Goal: Information Seeking & Learning: Learn about a topic

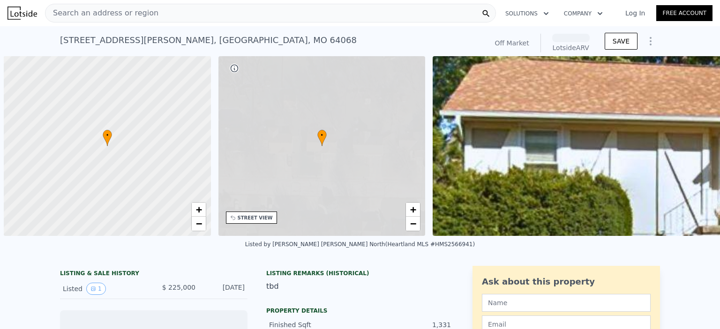
scroll to position [0, 4]
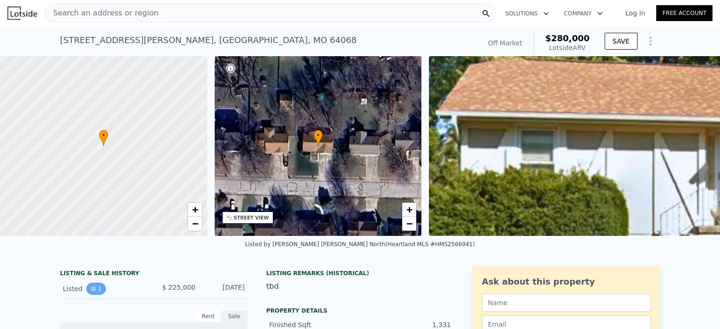
click at [92, 295] on button "1" at bounding box center [96, 289] width 20 height 12
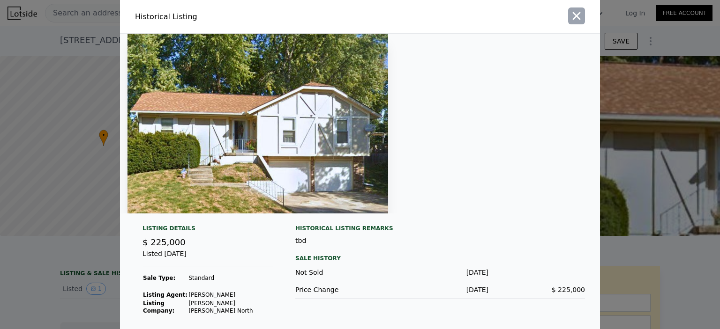
click at [576, 19] on icon "button" at bounding box center [576, 16] width 8 height 8
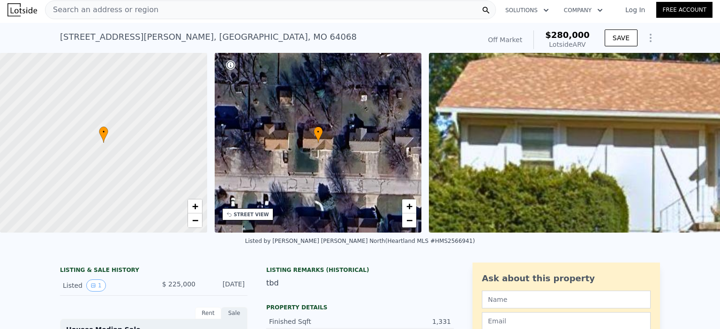
scroll to position [0, 0]
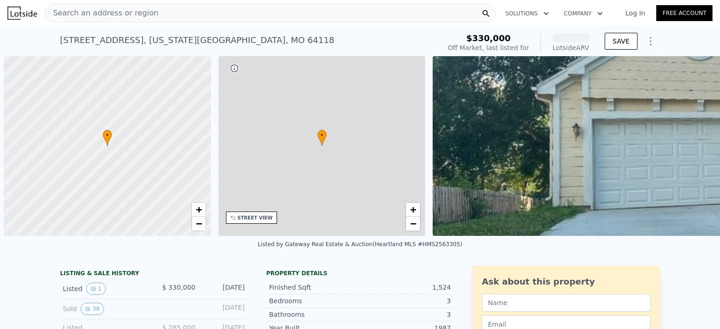
scroll to position [0, 4]
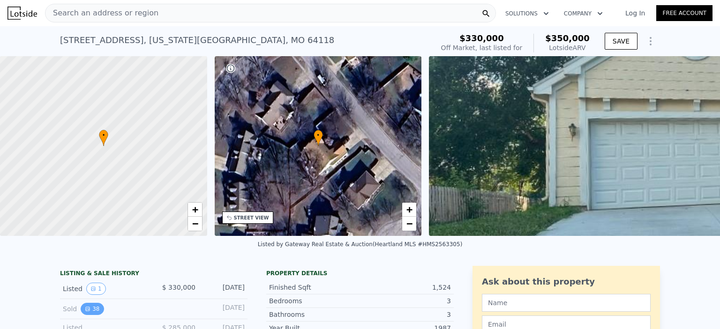
click at [89, 315] on button "38" at bounding box center [92, 309] width 23 height 12
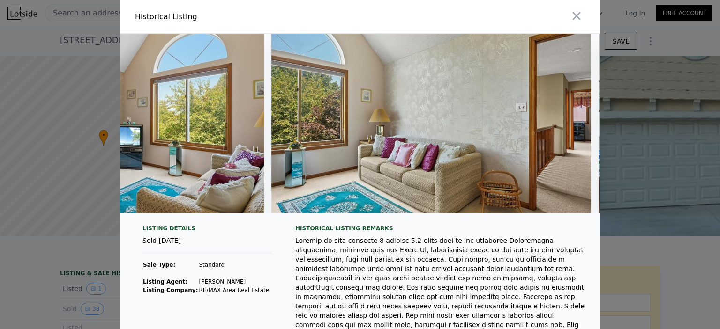
scroll to position [0, 6015]
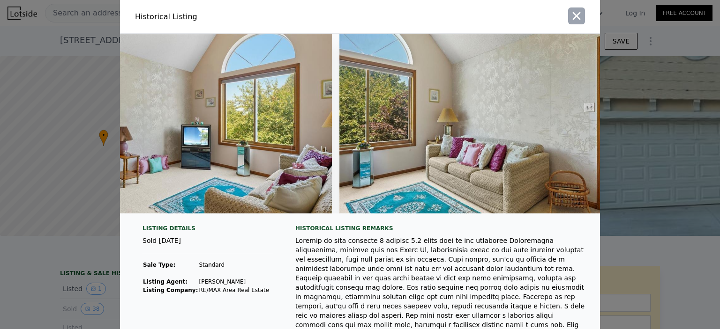
click at [576, 16] on icon "button" at bounding box center [576, 15] width 13 height 13
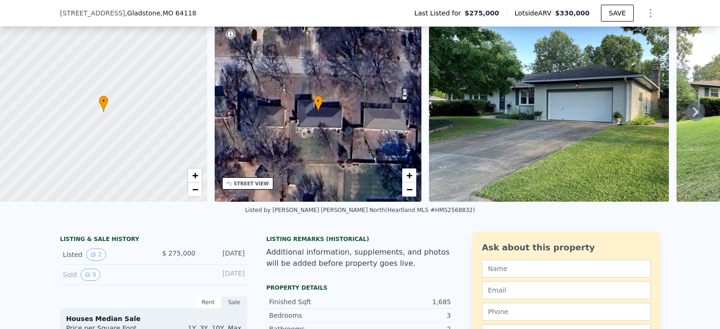
scroll to position [90, 0]
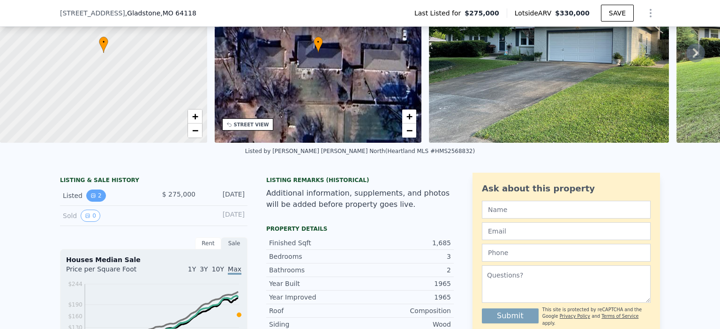
click at [89, 202] on button "2" at bounding box center [96, 196] width 20 height 12
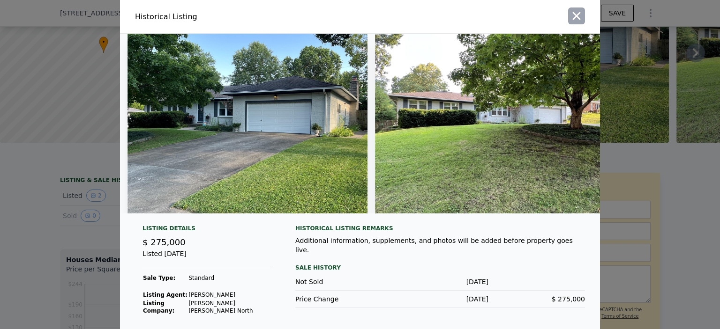
click at [573, 16] on icon "button" at bounding box center [576, 16] width 8 height 8
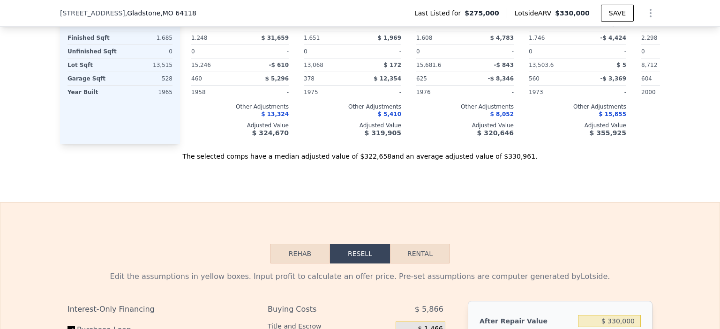
scroll to position [1167, 0]
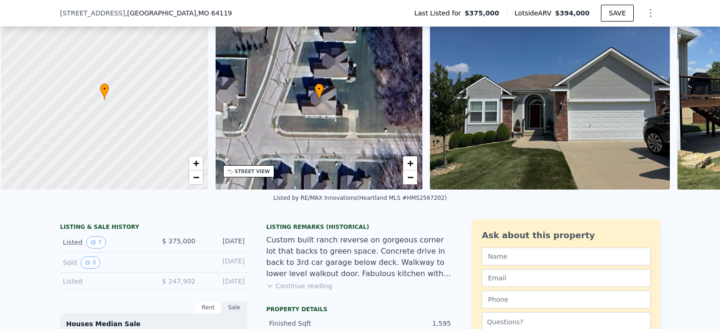
scroll to position [0, 4]
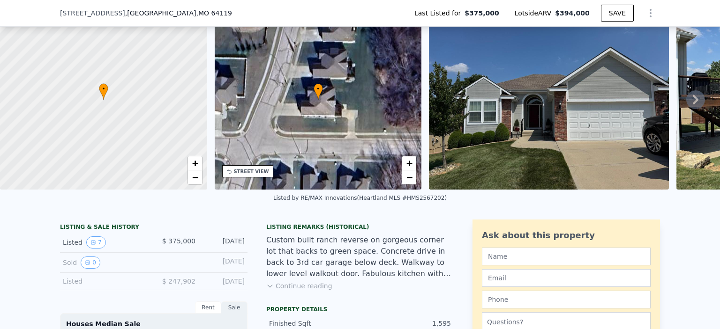
click at [267, 290] on icon at bounding box center [269, 285] width 7 height 7
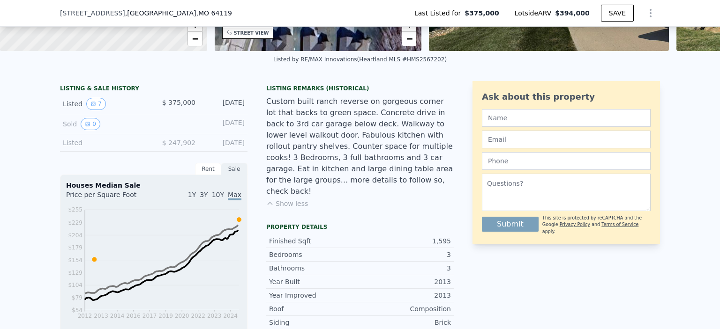
scroll to position [0, 0]
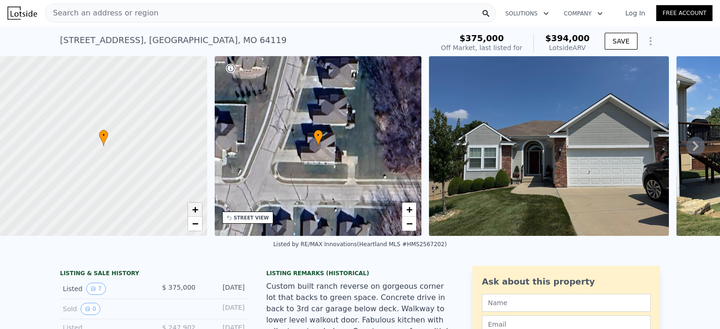
click at [197, 210] on span "+" at bounding box center [195, 210] width 6 height 12
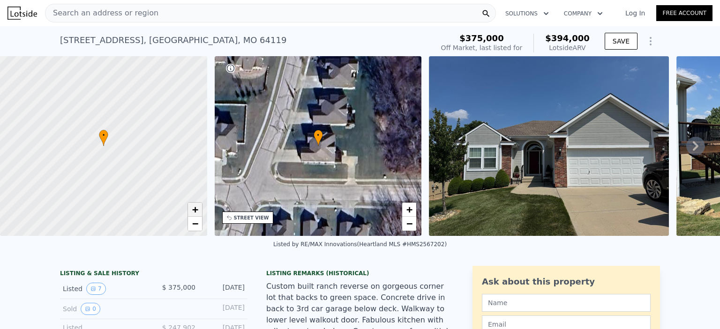
click at [197, 210] on span "+" at bounding box center [195, 210] width 6 height 12
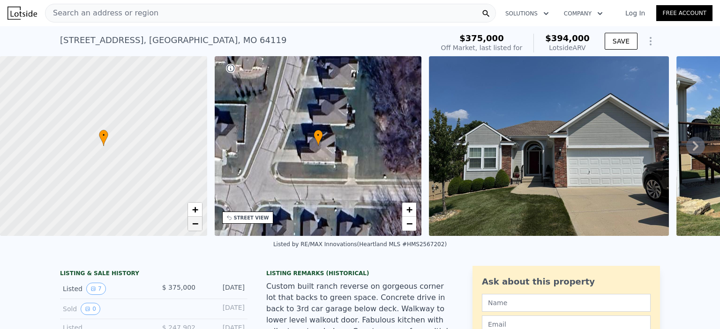
click at [195, 225] on span "−" at bounding box center [195, 224] width 6 height 12
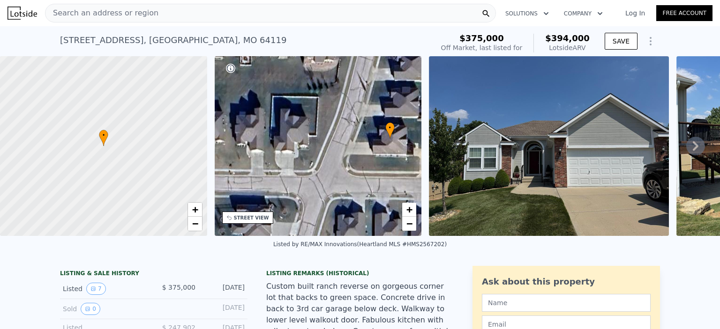
drag, startPoint x: 295, startPoint y: 167, endPoint x: 276, endPoint y: 89, distance: 80.4
click at [276, 89] on div "• + −" at bounding box center [318, 146] width 207 height 180
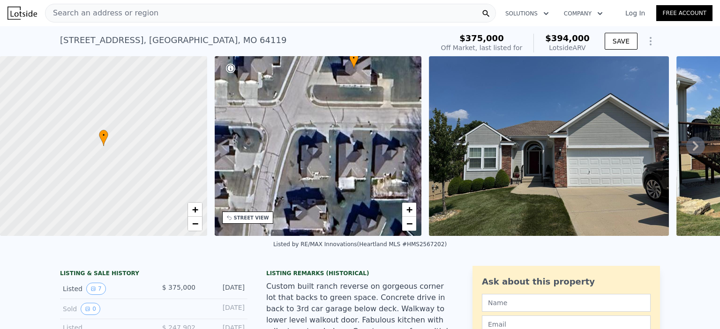
drag, startPoint x: 307, startPoint y: 132, endPoint x: 278, endPoint y: 172, distance: 49.3
click at [277, 173] on div "• + −" at bounding box center [318, 146] width 207 height 180
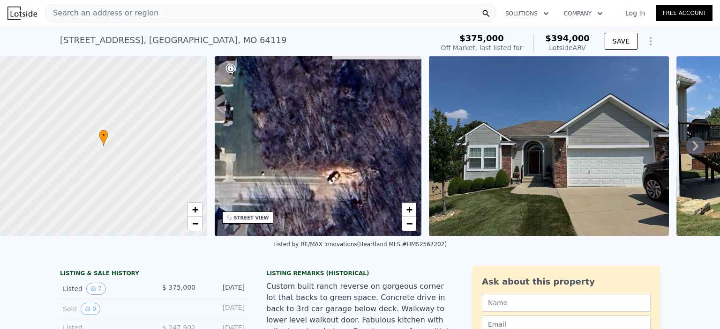
drag, startPoint x: 358, startPoint y: 125, endPoint x: 305, endPoint y: 161, distance: 63.4
click at [290, 162] on div "• + −" at bounding box center [318, 146] width 207 height 180
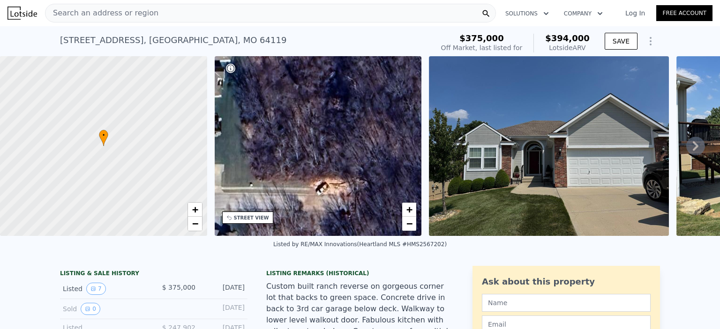
drag, startPoint x: 344, startPoint y: 151, endPoint x: 358, endPoint y: 211, distance: 61.5
click at [358, 211] on div "• + −" at bounding box center [318, 146] width 207 height 180
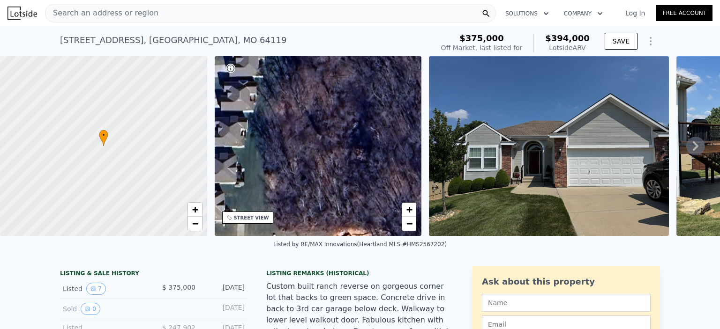
drag, startPoint x: 311, startPoint y: 119, endPoint x: 345, endPoint y: 213, distance: 99.6
click at [351, 221] on div "• + −" at bounding box center [318, 146] width 207 height 180
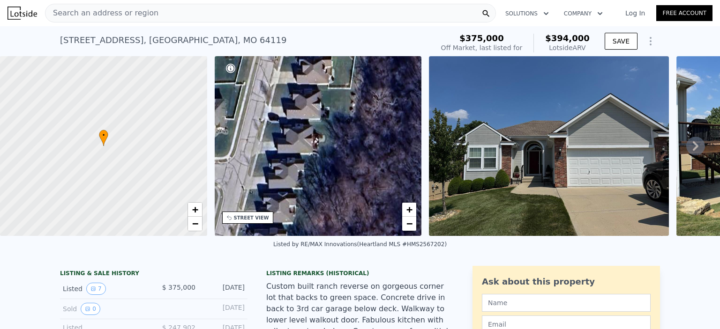
drag, startPoint x: 329, startPoint y: 169, endPoint x: 331, endPoint y: 211, distance: 42.2
click at [330, 220] on div "• + −" at bounding box center [318, 146] width 207 height 180
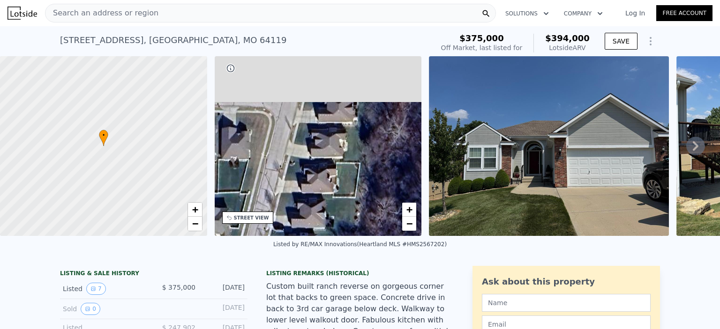
drag, startPoint x: 332, startPoint y: 137, endPoint x: 335, endPoint y: 201, distance: 63.3
click at [337, 206] on div "• + −" at bounding box center [318, 146] width 207 height 180
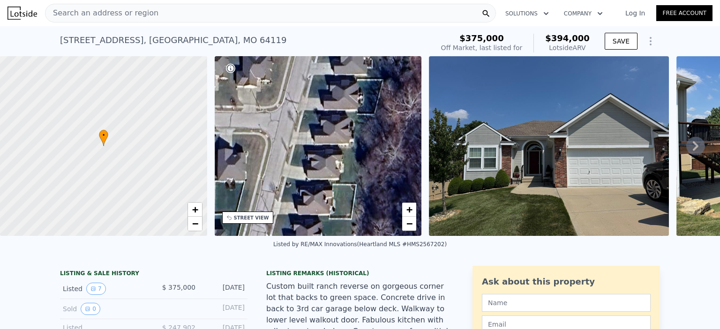
drag, startPoint x: 343, startPoint y: 156, endPoint x: 325, endPoint y: 204, distance: 51.6
click at [325, 204] on div "• + −" at bounding box center [318, 146] width 207 height 180
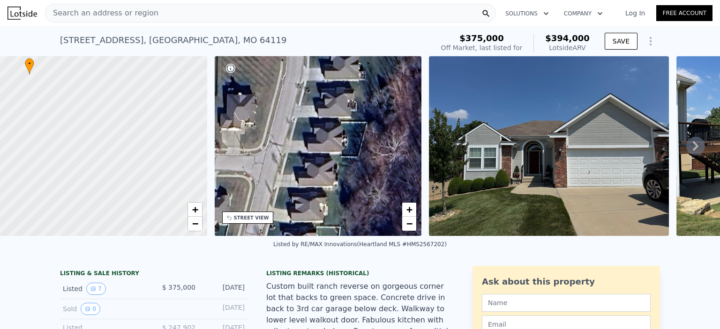
drag, startPoint x: 146, startPoint y: 164, endPoint x: 72, endPoint y: 93, distance: 103.0
click at [72, 93] on div at bounding box center [103, 146] width 248 height 216
drag, startPoint x: 88, startPoint y: 99, endPoint x: 154, endPoint y: 206, distance: 125.3
click at [154, 206] on div at bounding box center [103, 153] width 248 height 216
drag, startPoint x: 150, startPoint y: 174, endPoint x: 192, endPoint y: 195, distance: 46.9
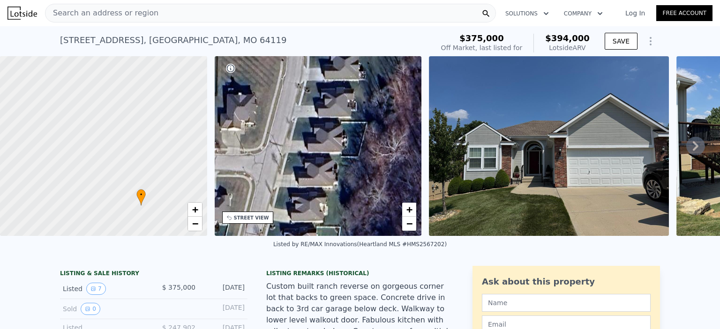
click at [192, 195] on div at bounding box center [103, 146] width 248 height 216
drag, startPoint x: 97, startPoint y: 168, endPoint x: 114, endPoint y: 106, distance: 63.8
click at [114, 106] on div at bounding box center [103, 146] width 248 height 216
drag, startPoint x: 139, startPoint y: 174, endPoint x: 137, endPoint y: 93, distance: 80.6
click at [137, 93] on div at bounding box center [103, 146] width 248 height 216
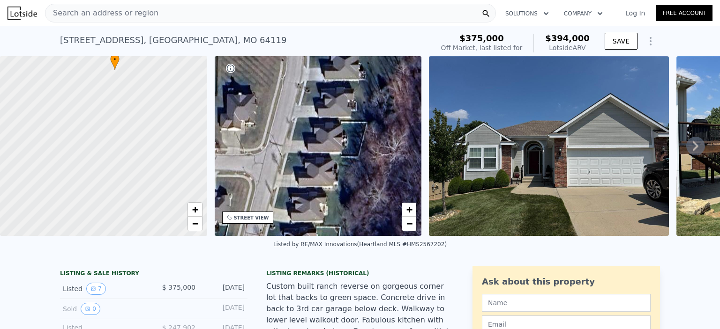
drag, startPoint x: 167, startPoint y: 163, endPoint x: 100, endPoint y: 206, distance: 79.4
click at [100, 206] on div at bounding box center [103, 146] width 248 height 216
drag, startPoint x: 124, startPoint y: 145, endPoint x: 140, endPoint y: 194, distance: 52.1
click at [140, 194] on div at bounding box center [103, 146] width 248 height 216
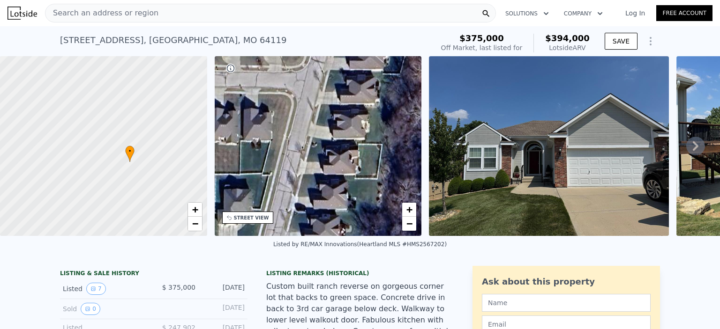
drag, startPoint x: 327, startPoint y: 172, endPoint x: 370, endPoint y: 88, distance: 95.3
click at [370, 88] on div "• + −" at bounding box center [318, 146] width 207 height 180
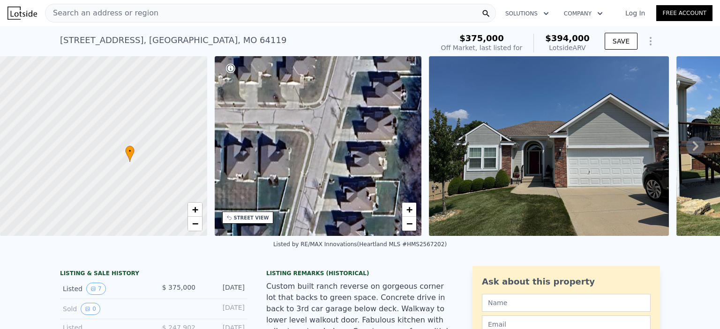
drag, startPoint x: 356, startPoint y: 179, endPoint x: 365, endPoint y: 208, distance: 30.7
click at [371, 224] on div "• + −" at bounding box center [318, 146] width 207 height 180
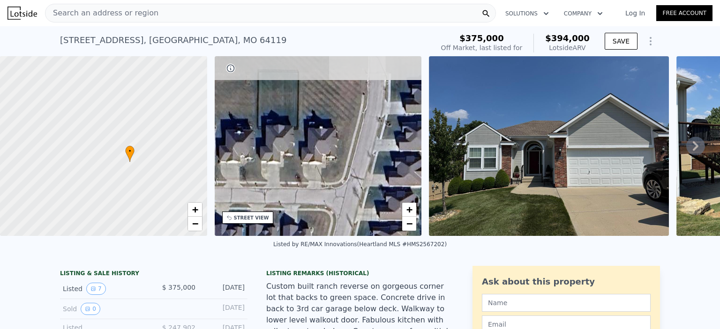
drag, startPoint x: 336, startPoint y: 137, endPoint x: 360, endPoint y: 205, distance: 71.6
click at [360, 206] on div "• + −" at bounding box center [318, 146] width 207 height 180
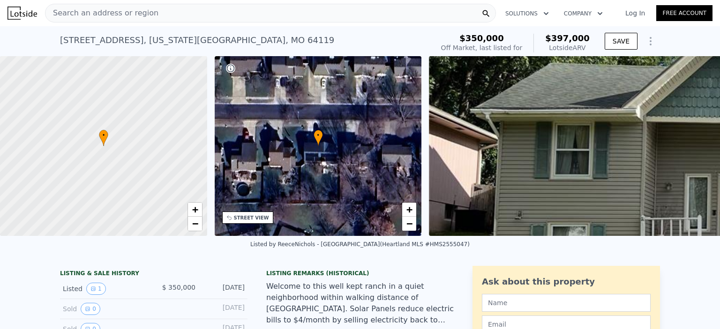
scroll to position [43, 0]
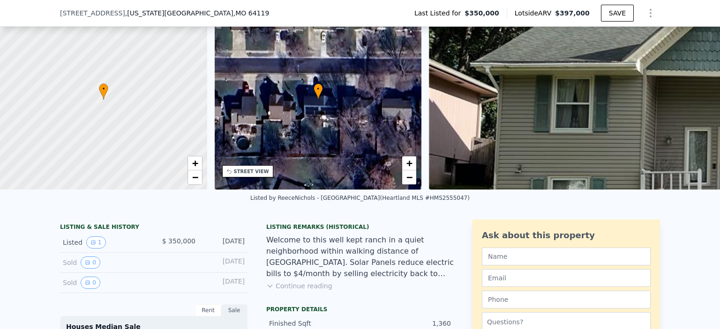
click at [289, 291] on button "Continue reading" at bounding box center [299, 286] width 66 height 9
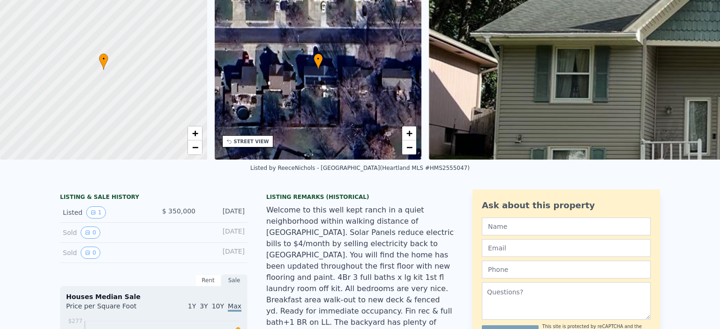
scroll to position [3, 0]
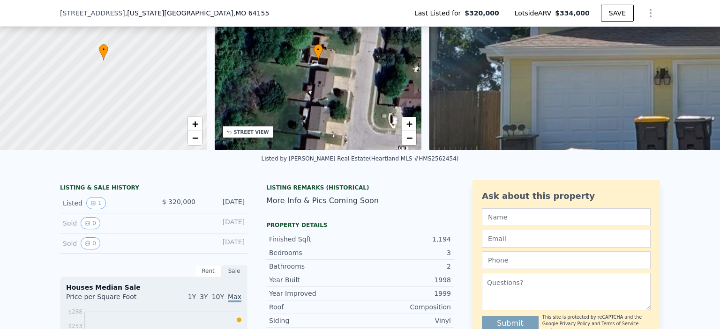
scroll to position [187, 0]
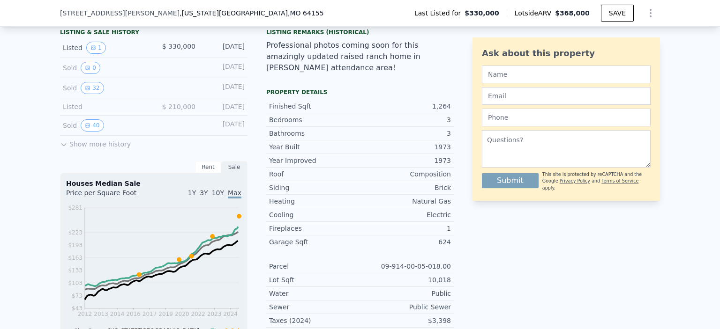
scroll to position [324, 0]
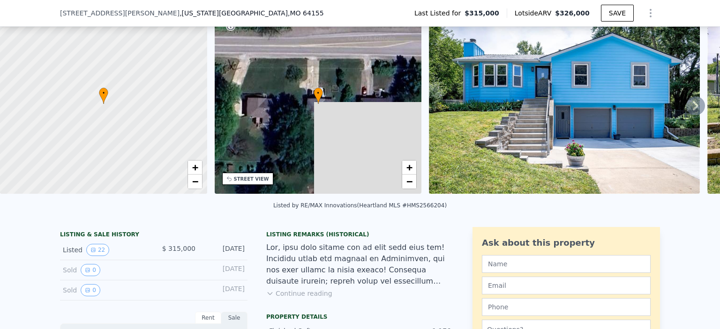
scroll to position [43, 0]
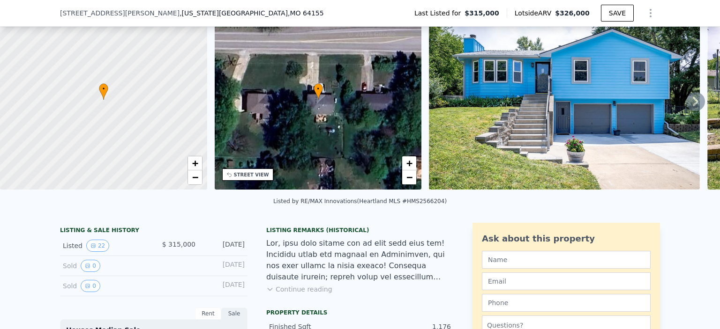
click at [290, 294] on button "Continue reading" at bounding box center [299, 289] width 66 height 9
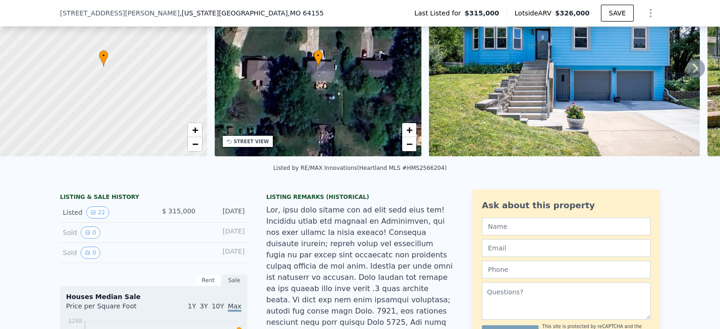
scroll to position [3, 0]
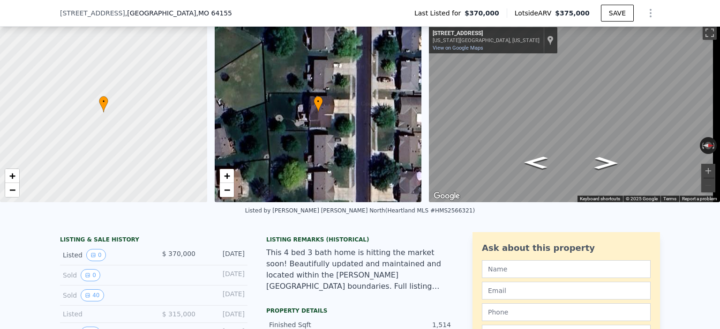
scroll to position [90, 0]
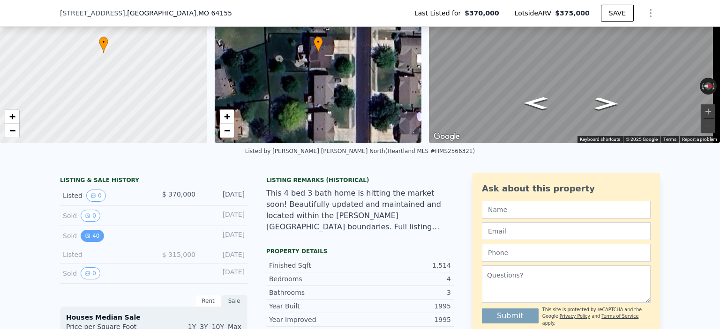
click at [81, 241] on button "40" at bounding box center [92, 236] width 23 height 12
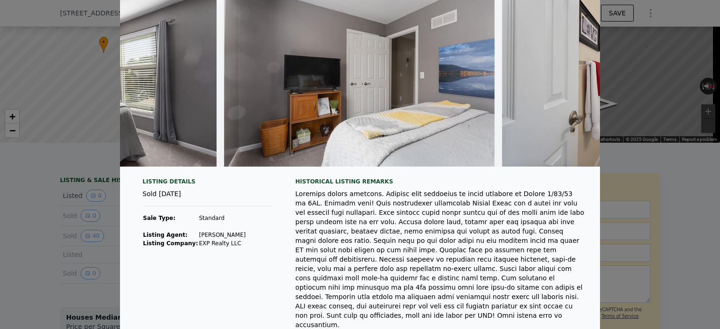
scroll to position [0, 6046]
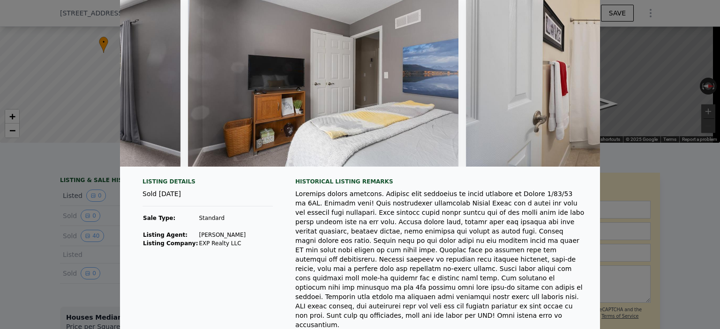
drag, startPoint x: 495, startPoint y: 169, endPoint x: 364, endPoint y: 185, distance: 132.1
click at [364, 185] on div "Historical Listing remarks" at bounding box center [440, 181] width 290 height 7
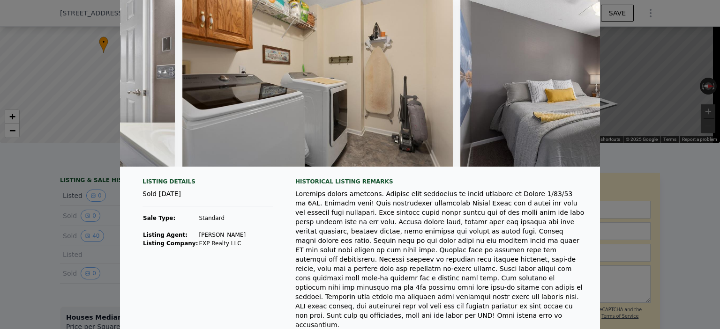
drag, startPoint x: 367, startPoint y: 174, endPoint x: 375, endPoint y: 175, distance: 8.1
click at [375, 174] on div at bounding box center [360, 80] width 480 height 187
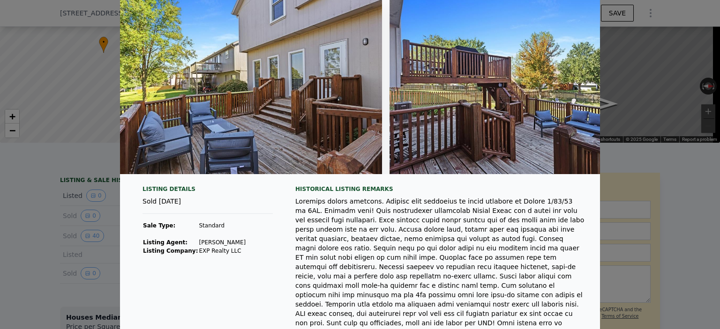
scroll to position [94, 0]
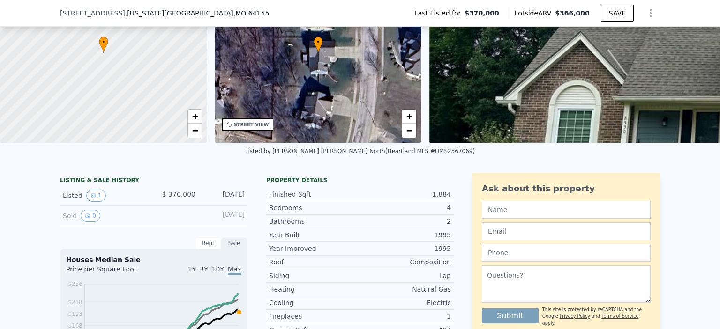
scroll to position [90, 0]
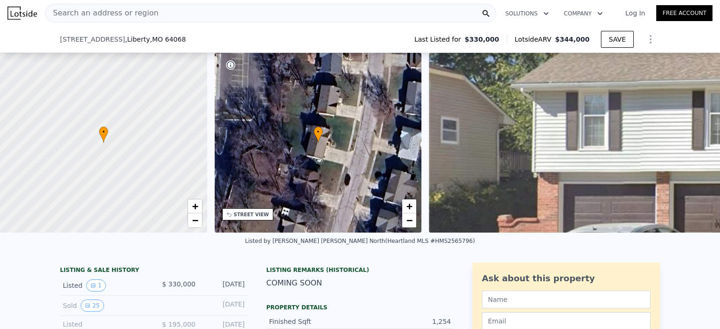
scroll to position [43, 0]
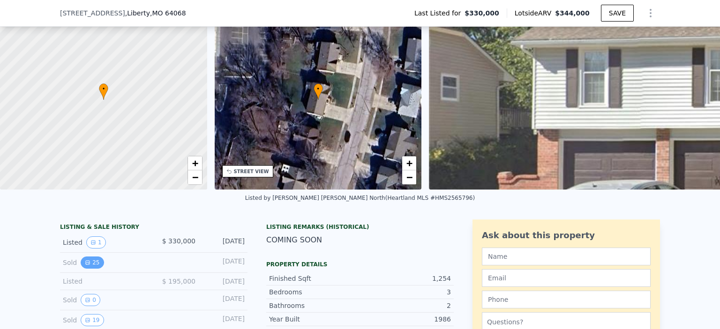
click at [92, 268] on button "25" at bounding box center [92, 263] width 23 height 12
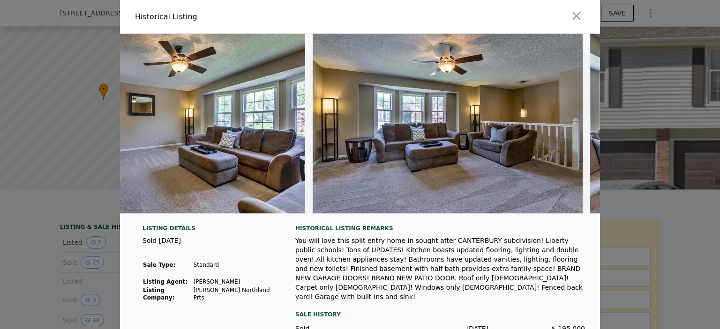
scroll to position [0, 706]
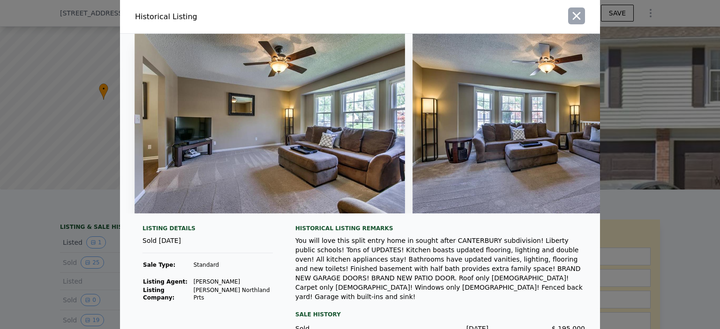
click at [570, 16] on icon "button" at bounding box center [576, 15] width 13 height 13
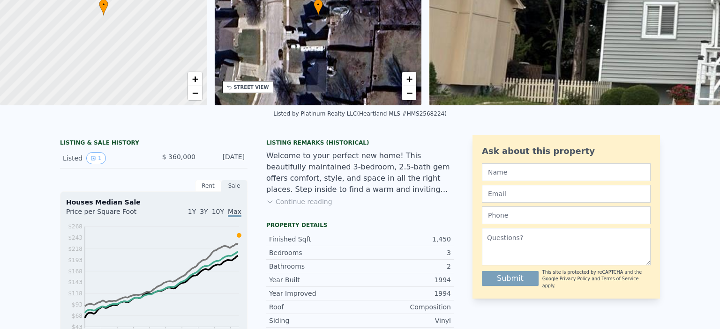
scroll to position [3, 0]
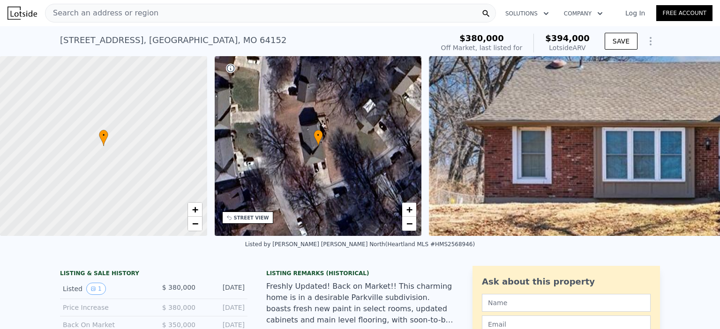
scroll to position [90, 0]
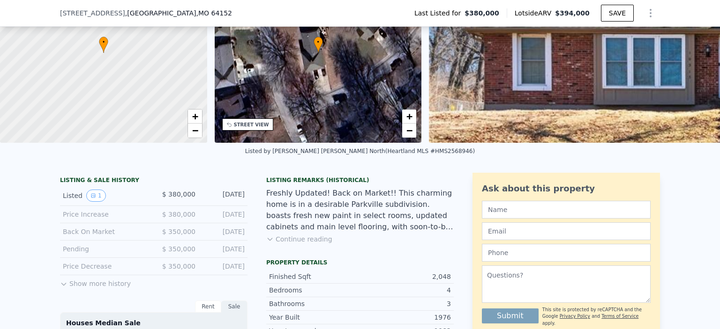
click at [298, 244] on button "Continue reading" at bounding box center [299, 239] width 66 height 9
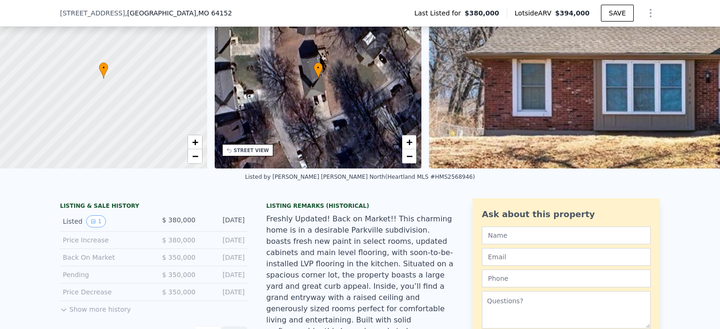
scroll to position [141, 0]
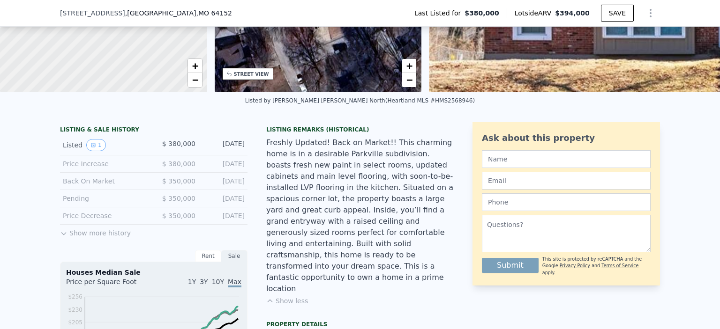
click at [95, 238] on button "Show more history" at bounding box center [95, 231] width 71 height 13
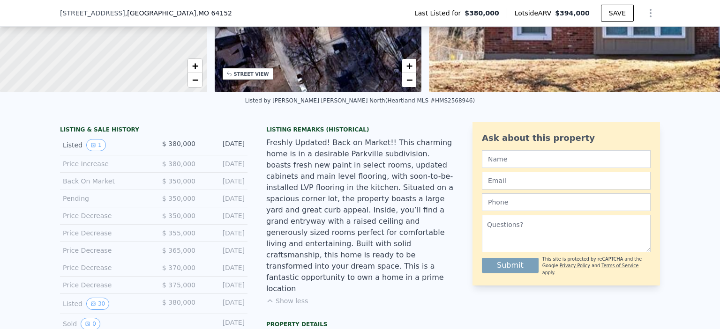
scroll to position [187, 0]
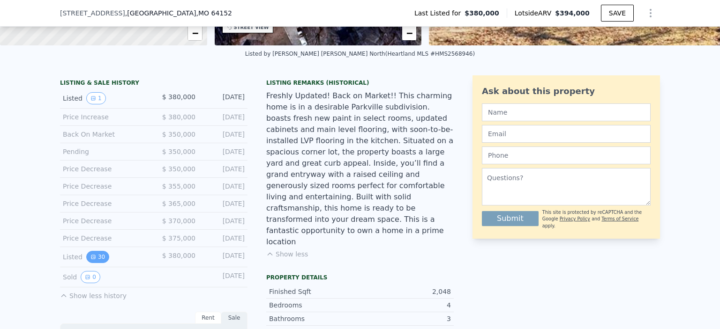
click at [96, 263] on button "30" at bounding box center [97, 257] width 23 height 12
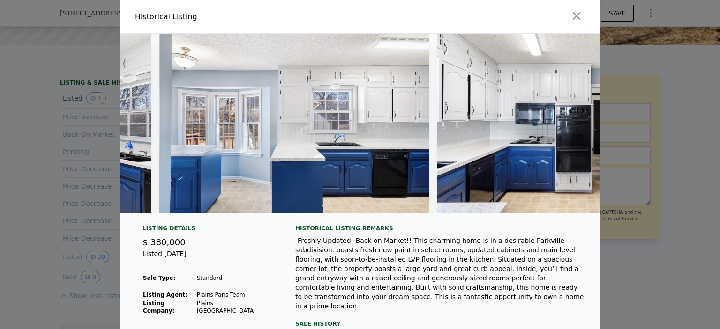
scroll to position [0, 4355]
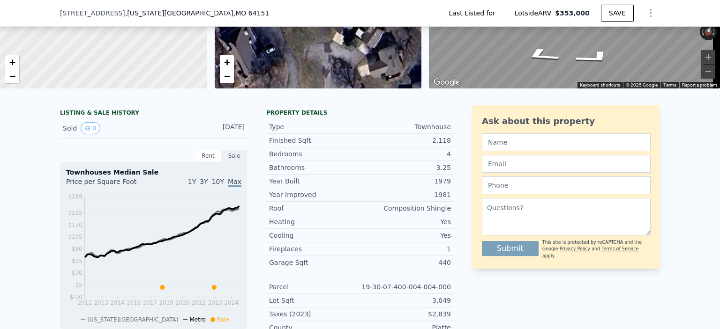
scroll to position [3, 0]
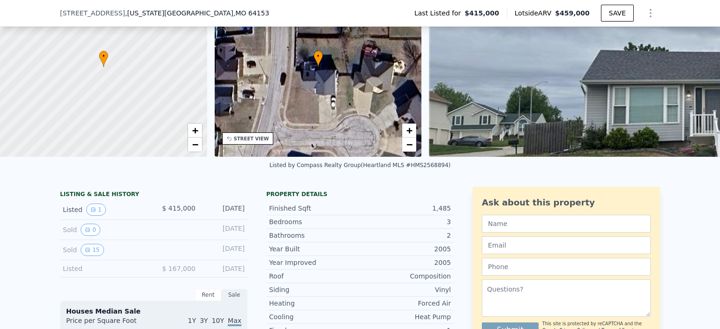
scroll to position [90, 0]
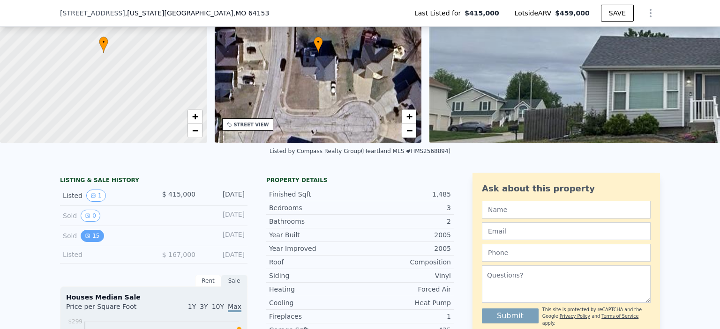
click at [81, 239] on button "15" at bounding box center [92, 236] width 23 height 12
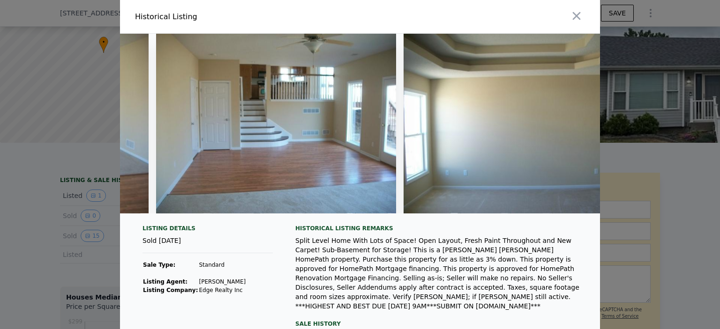
scroll to position [0, 1926]
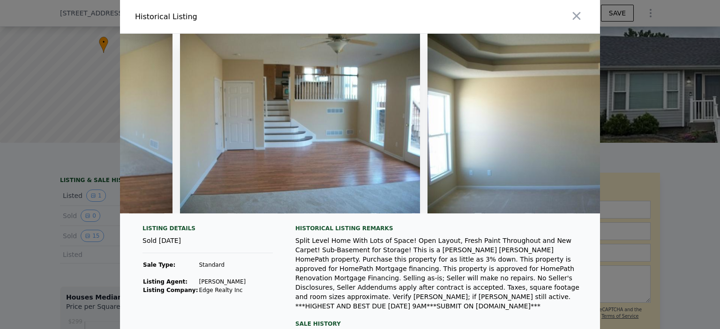
drag, startPoint x: 558, startPoint y: 218, endPoint x: 363, endPoint y: 222, distance: 195.9
click at [363, 221] on div at bounding box center [360, 127] width 480 height 187
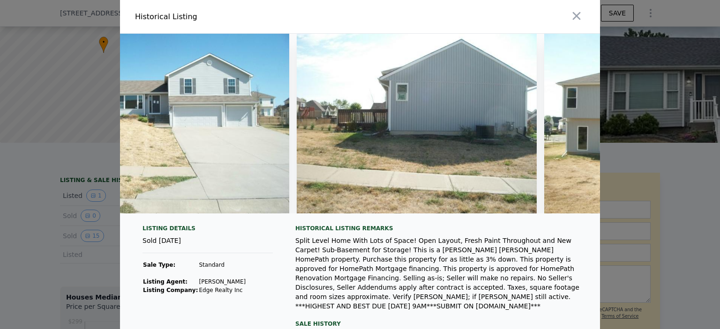
scroll to position [0, 0]
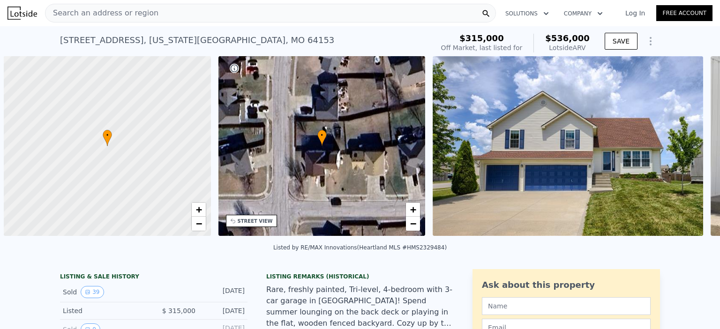
scroll to position [0, 4]
